Goal: Task Accomplishment & Management: Use online tool/utility

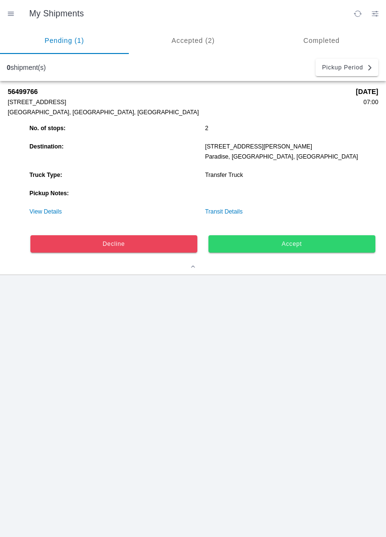
click at [297, 471] on div "56499766 [STREET_ADDRESS] [DATE] 07:00 No. of stops: 2 Destination: [STREET_ADD…" at bounding box center [193, 309] width 386 height 456
click at [301, 245] on span "Accept" at bounding box center [292, 244] width 154 height 6
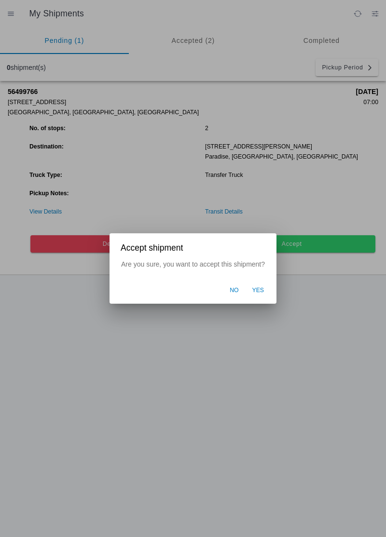
click at [260, 293] on span "Yes" at bounding box center [258, 291] width 12 height 9
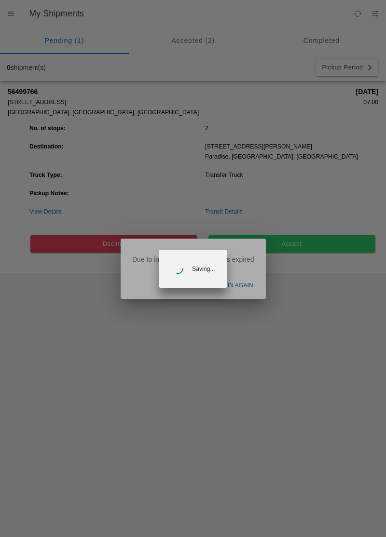
click at [240, 289] on ion-backdrop at bounding box center [193, 268] width 386 height 537
click at [241, 288] on ion-backdrop at bounding box center [193, 268] width 386 height 537
click at [245, 286] on ion-backdrop at bounding box center [193, 268] width 386 height 537
click at [240, 292] on ion-backdrop at bounding box center [193, 268] width 386 height 537
click at [249, 286] on ion-backdrop at bounding box center [193, 268] width 386 height 537
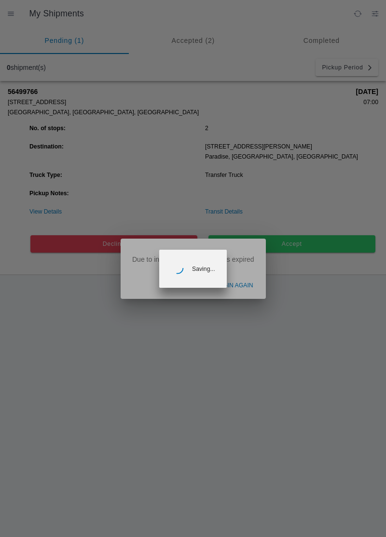
click at [250, 285] on ion-backdrop at bounding box center [193, 268] width 386 height 537
click at [247, 335] on ion-backdrop at bounding box center [193, 268] width 386 height 537
click at [243, 338] on ion-backdrop at bounding box center [193, 268] width 386 height 537
click at [255, 339] on ion-backdrop at bounding box center [193, 268] width 386 height 537
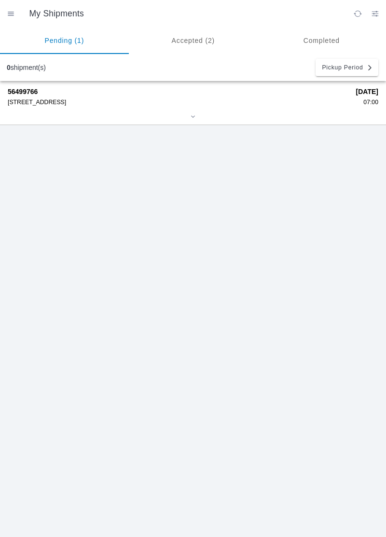
click at [65, 104] on div "[STREET_ADDRESS]" at bounding box center [179, 102] width 342 height 7
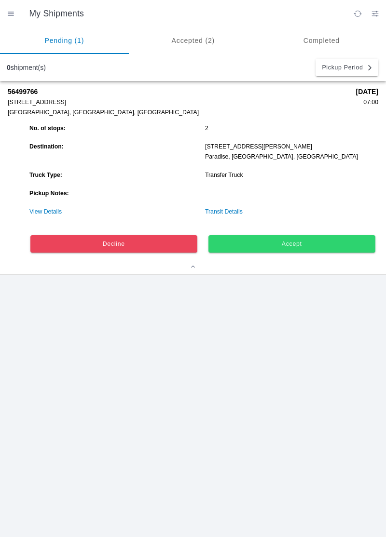
click at [264, 247] on button "Accept" at bounding box center [291, 243] width 167 height 17
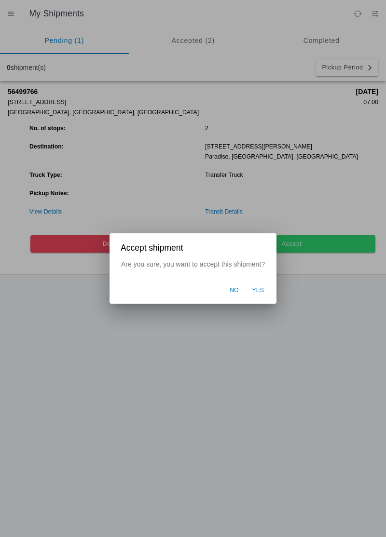
click at [260, 290] on span "Yes" at bounding box center [258, 291] width 12 height 9
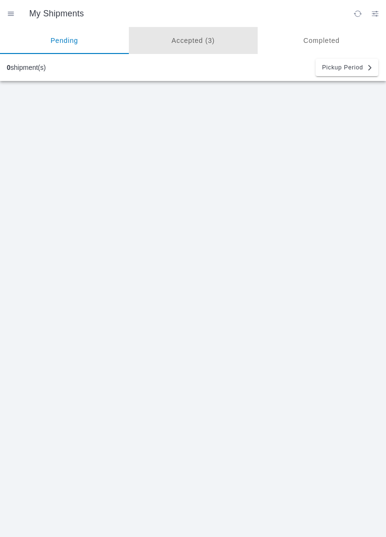
click at [197, 36] on ion-segment-button "Accepted (3)" at bounding box center [193, 40] width 129 height 27
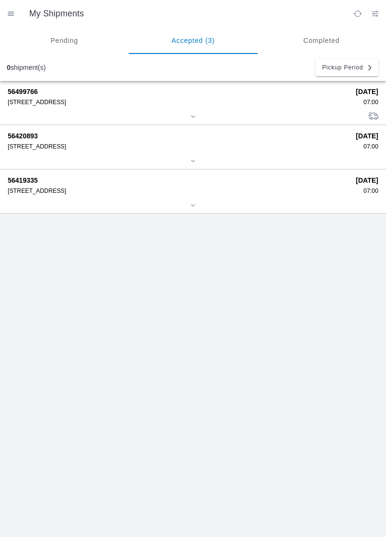
click at [40, 103] on div "[STREET_ADDRESS]" at bounding box center [179, 102] width 342 height 7
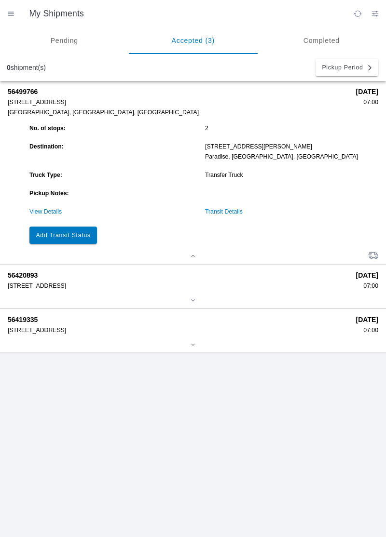
click at [38, 211] on link "View Details" at bounding box center [45, 211] width 32 height 7
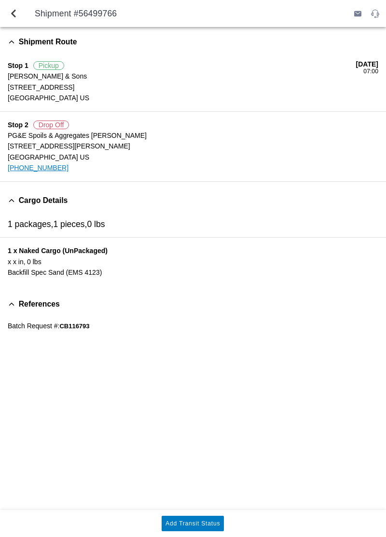
click at [0, 0] on slot "Add Transit Status" at bounding box center [0, 0] width 0 height 0
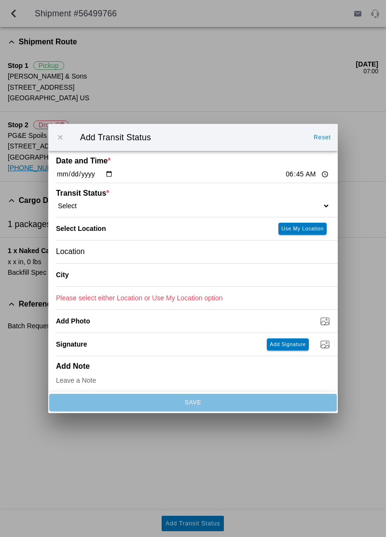
click at [285, 172] on input "06:45" at bounding box center [307, 174] width 45 height 10
type input "07:00"
click at [204, 208] on select "Select Arrive at Drop Off Arrive at Pickup Break Start Break Stop Depart Drop O…" at bounding box center [193, 206] width 274 height 9
select select "ARVPULOC"
click at [0, 0] on slot "Use My Location" at bounding box center [0, 0] width 0 height 0
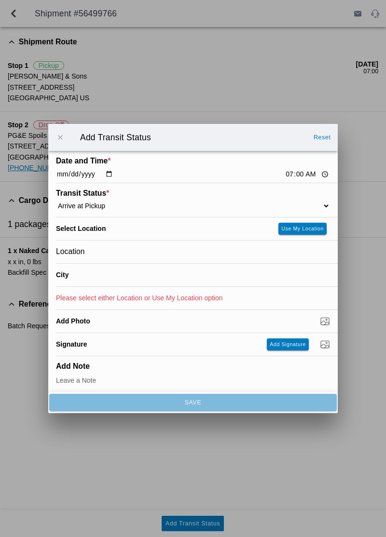
type input "[GEOGRAPHIC_DATA]"
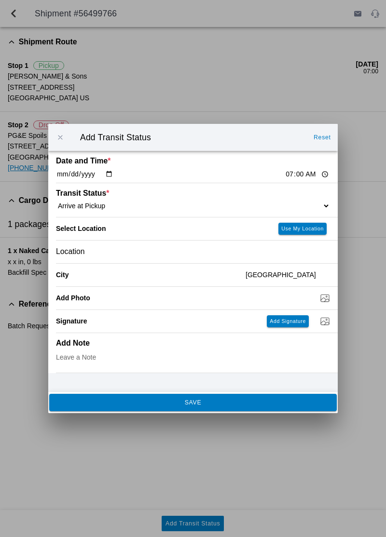
click at [117, 409] on button "SAVE" at bounding box center [193, 402] width 288 height 17
